Goal: Information Seeking & Learning: Learn about a topic

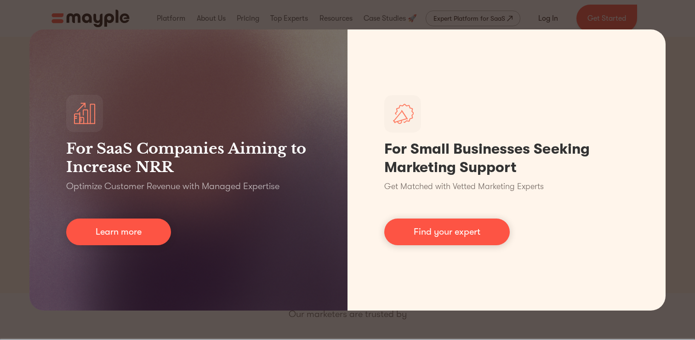
click at [411, 9] on div "For SaaS Companies Aiming to Increase NRR Optimize Customer Revenue with Manage…" at bounding box center [347, 170] width 695 height 340
click at [459, 26] on div "For SaaS Companies Aiming to Increase NRR Optimize Customer Revenue with Manage…" at bounding box center [347, 170] width 695 height 340
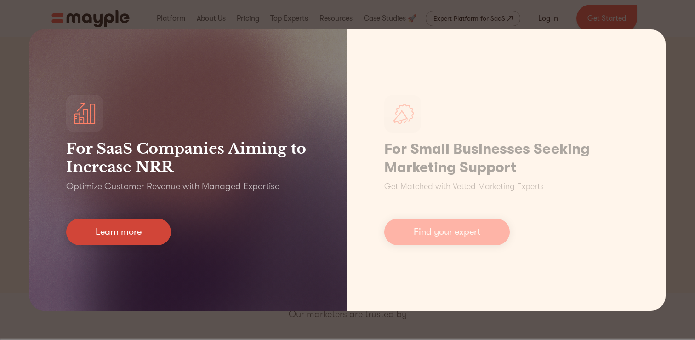
click at [144, 237] on link "Learn more" at bounding box center [118, 231] width 105 height 27
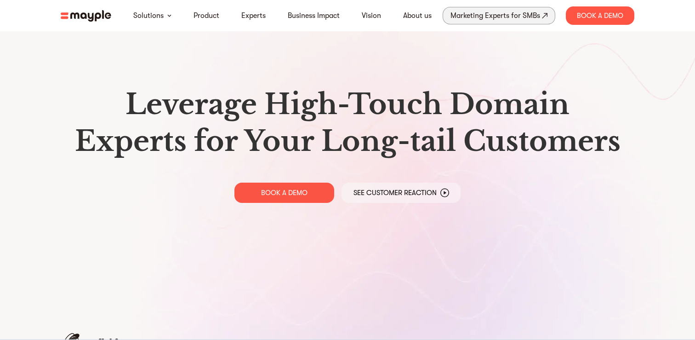
click at [483, 18] on div "Marketing Experts for SMBs" at bounding box center [496, 15] width 90 height 13
